Goal: Transaction & Acquisition: Book appointment/travel/reservation

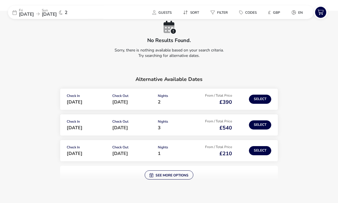
scroll to position [40, 0]
click at [163, 102] on div "Nights 2" at bounding box center [175, 99] width 35 height 10
click at [263, 101] on button "Select" at bounding box center [260, 99] width 22 height 9
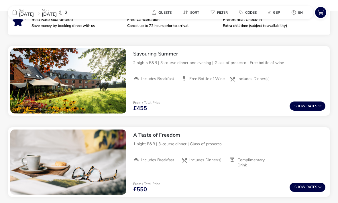
scroll to position [213, 0]
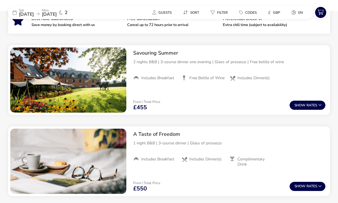
click at [57, 13] on span "[DATE]" at bounding box center [49, 14] width 15 height 6
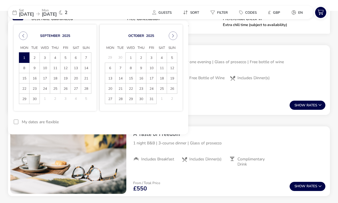
click at [24, 35] on icon "Previous Month" at bounding box center [23, 36] width 4 height 4
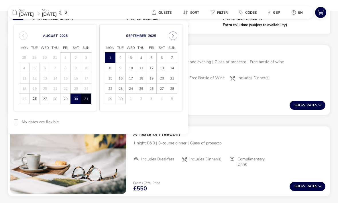
click at [64, 102] on span "29" at bounding box center [65, 99] width 9 height 10
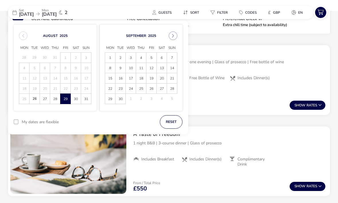
click at [88, 98] on span "31" at bounding box center [85, 99] width 9 height 10
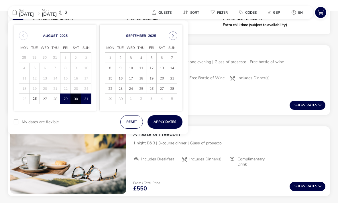
click at [162, 12] on span "Guests" at bounding box center [164, 12] width 13 height 5
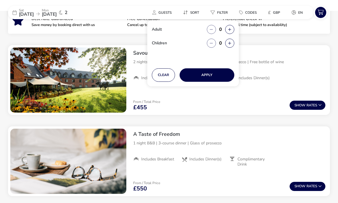
click at [227, 28] on button "button" at bounding box center [229, 29] width 9 height 9
click at [227, 27] on button "button" at bounding box center [229, 29] width 9 height 9
type input "2"
click at [212, 70] on button "Apply" at bounding box center [207, 74] width 55 height 13
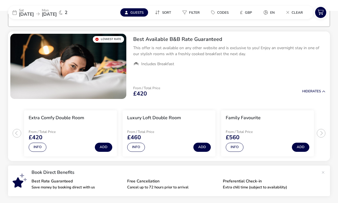
scroll to position [45, 0]
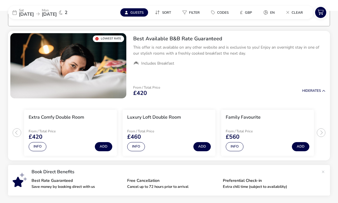
click at [34, 15] on span "[DATE]" at bounding box center [26, 14] width 15 height 6
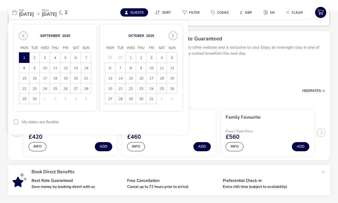
click at [43, 58] on span "3" at bounding box center [44, 58] width 9 height 10
click at [66, 57] on span "5" at bounding box center [65, 58] width 9 height 10
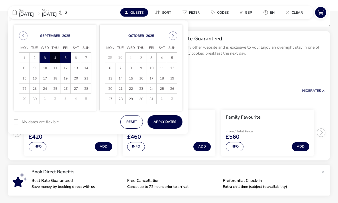
click at [163, 123] on button "Apply Dates" at bounding box center [165, 121] width 35 height 13
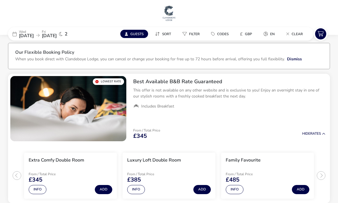
click at [57, 37] on span "[DATE]" at bounding box center [49, 36] width 15 height 6
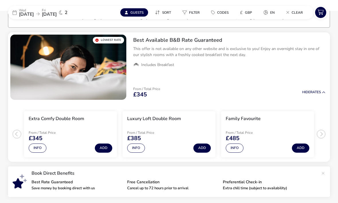
scroll to position [46, 0]
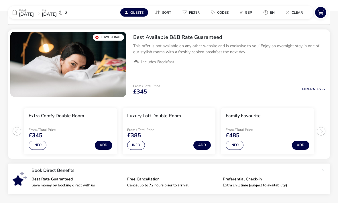
click at [57, 15] on span "[DATE]" at bounding box center [49, 14] width 15 height 6
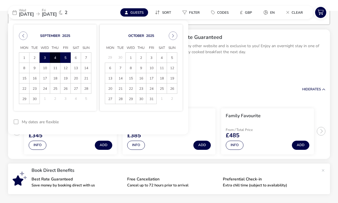
click at [20, 34] on button "Previous Month" at bounding box center [23, 36] width 9 height 9
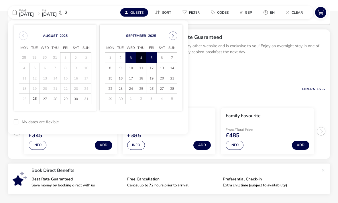
click at [48, 98] on span "27" at bounding box center [44, 99] width 9 height 10
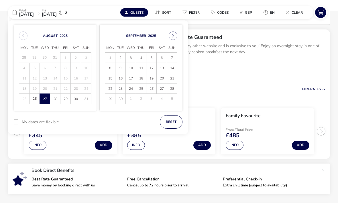
click at [67, 98] on span "29" at bounding box center [65, 99] width 9 height 10
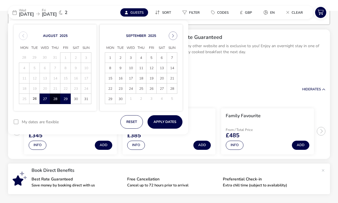
click at [160, 124] on button "Apply Dates" at bounding box center [165, 121] width 35 height 13
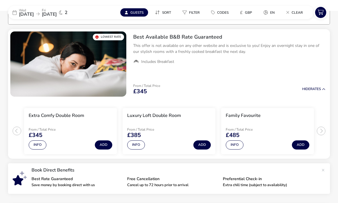
scroll to position [46, 0]
